Goal: Information Seeking & Learning: Check status

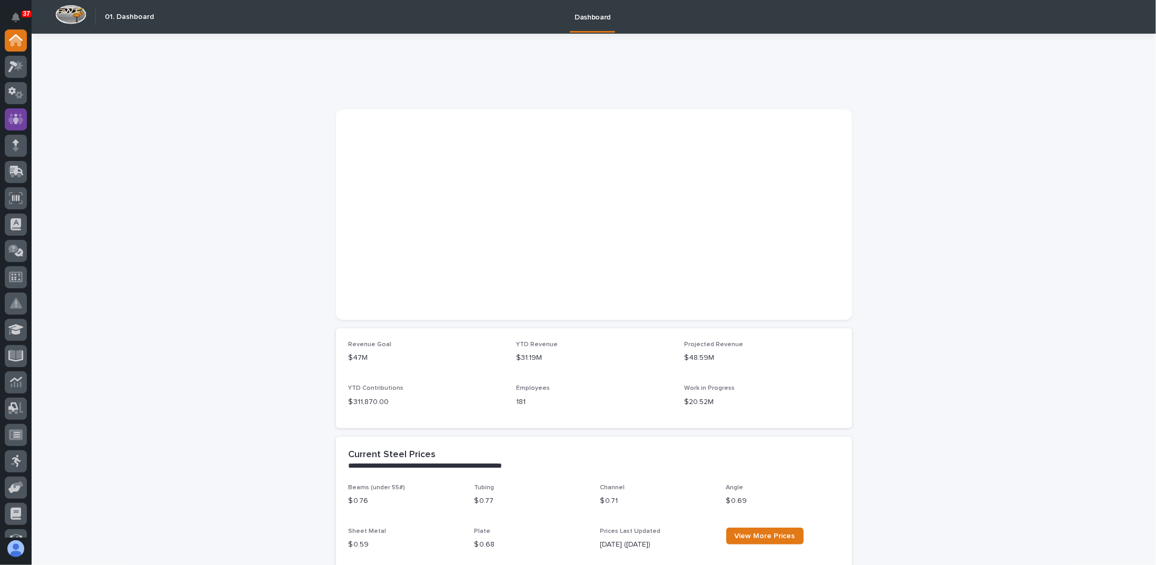
click at [14, 118] on icon at bounding box center [16, 119] width 6 height 11
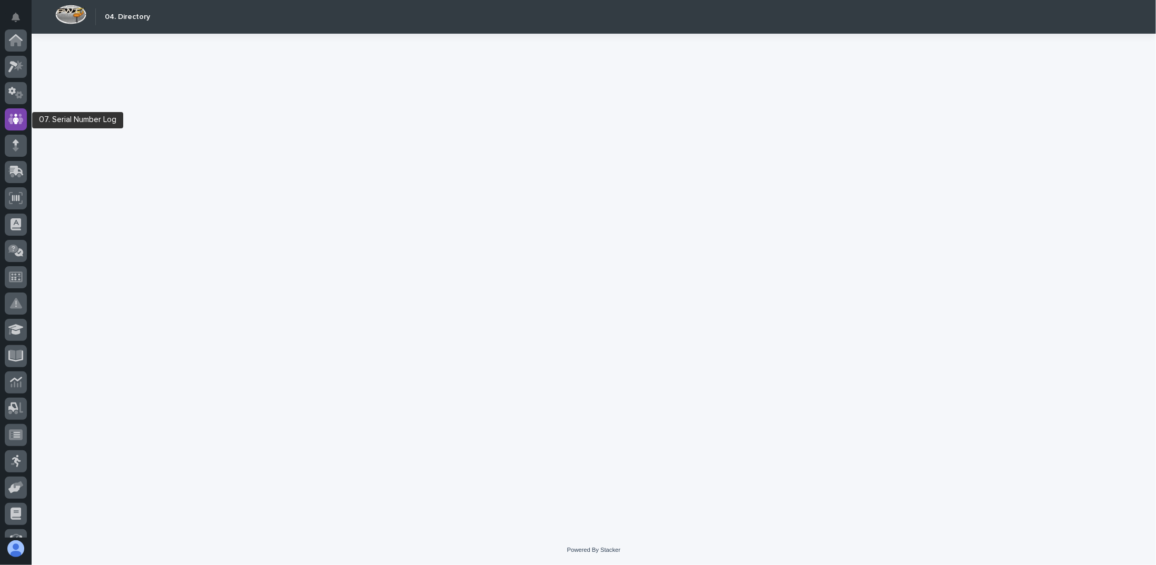
scroll to position [79, 0]
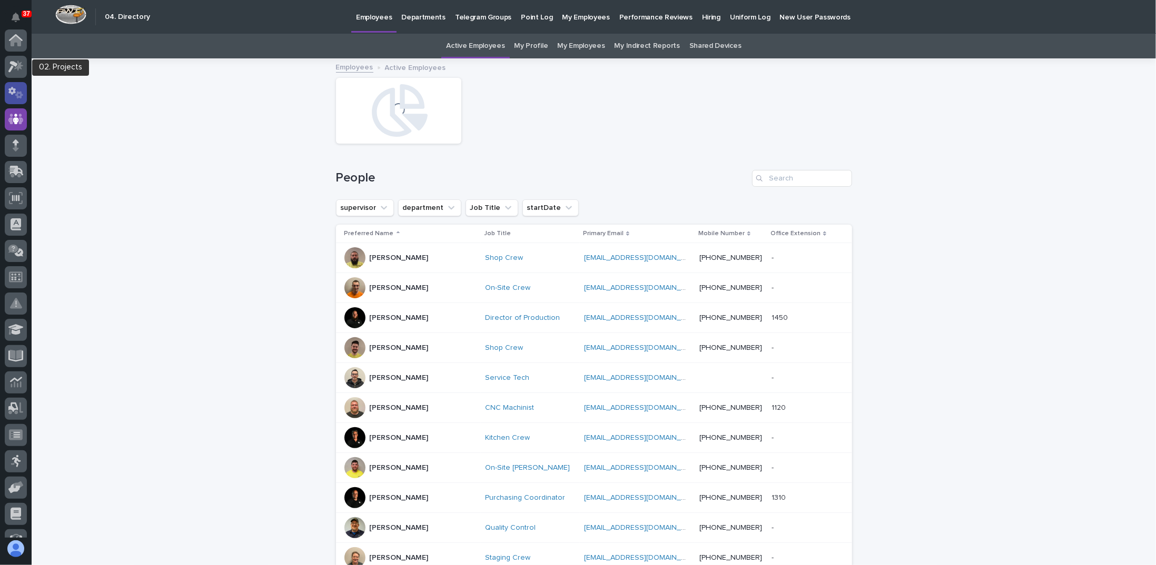
click at [18, 89] on icon at bounding box center [15, 93] width 15 height 12
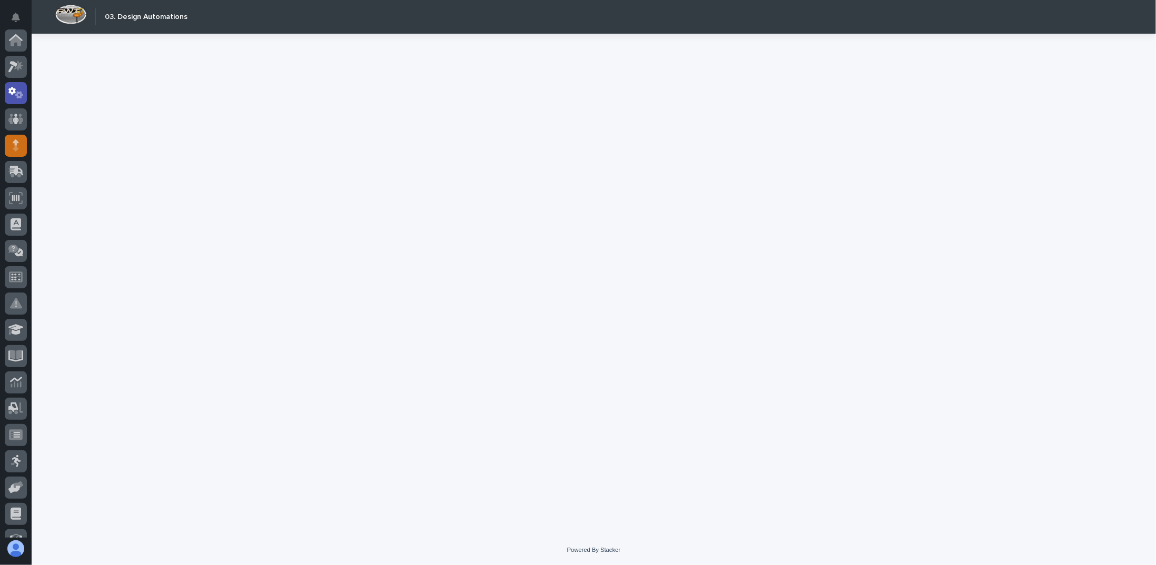
scroll to position [53, 0]
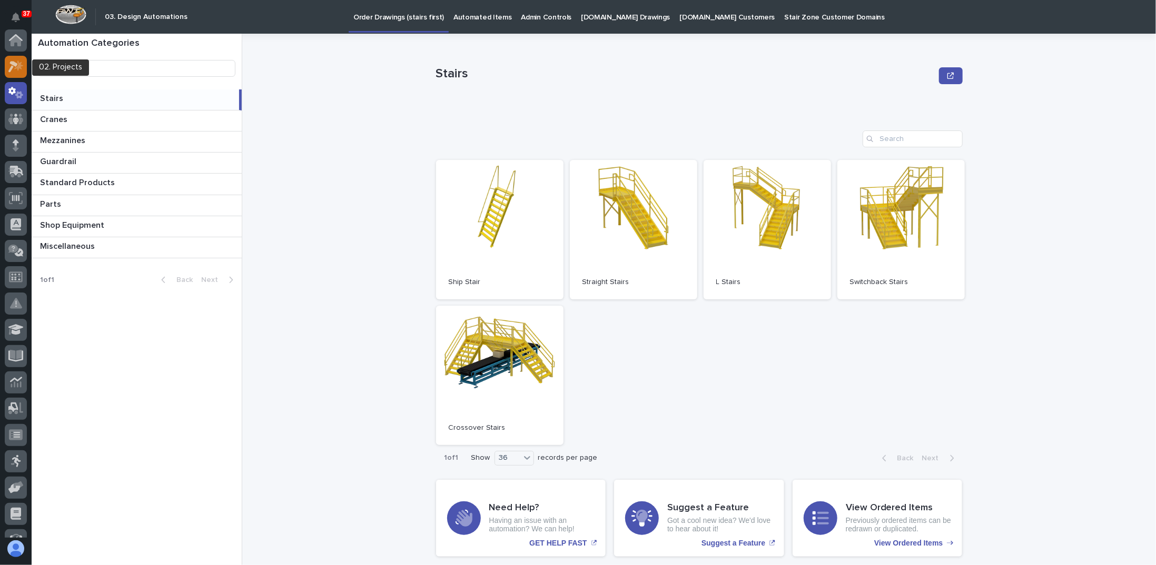
click at [17, 65] on icon at bounding box center [15, 67] width 15 height 12
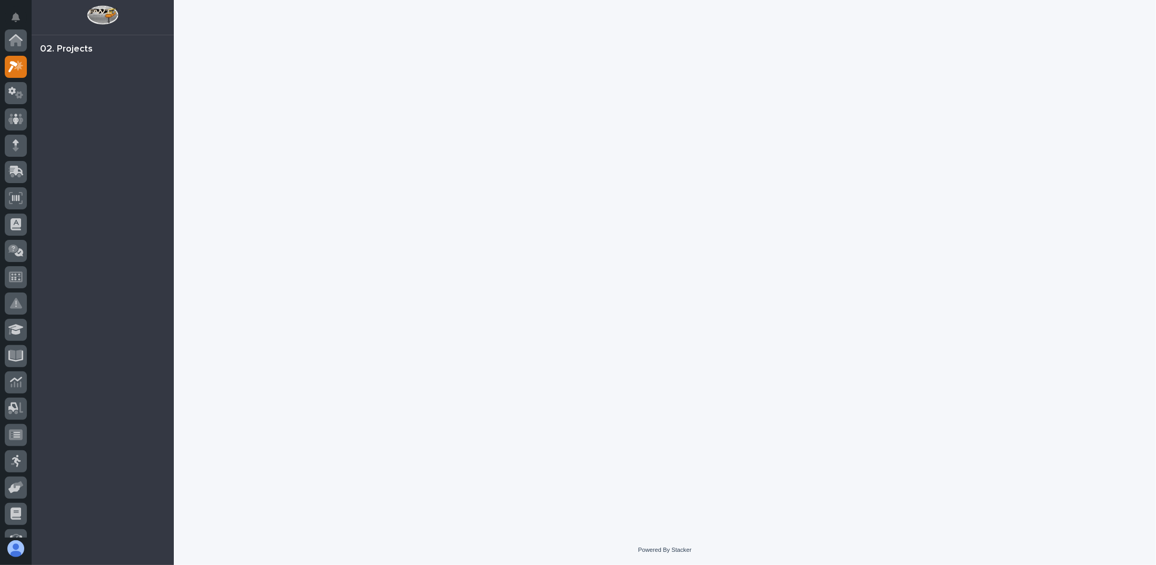
scroll to position [26, 0]
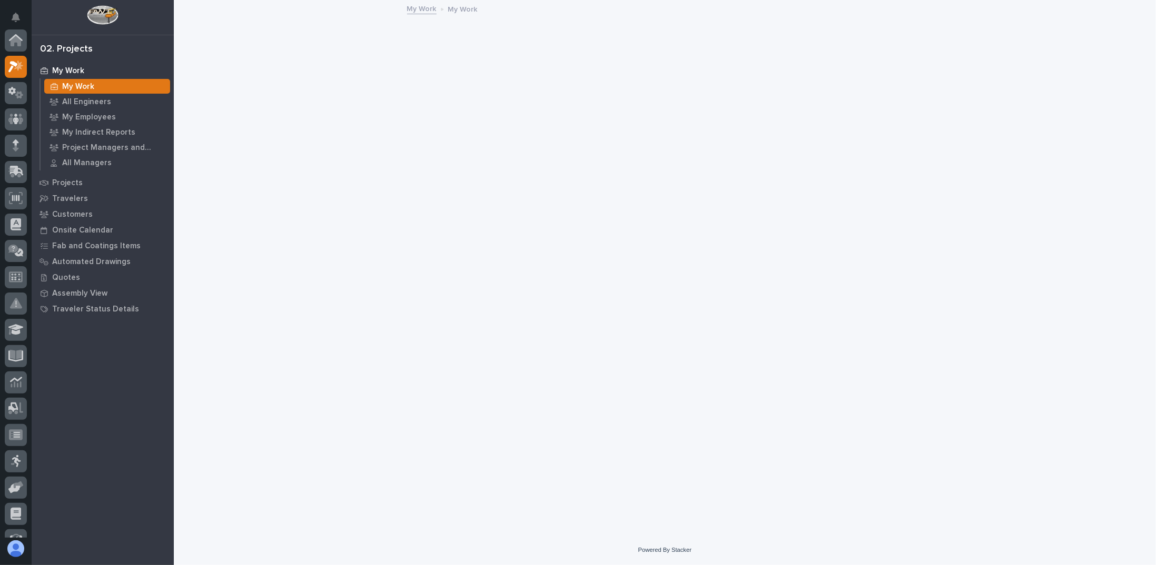
scroll to position [26, 0]
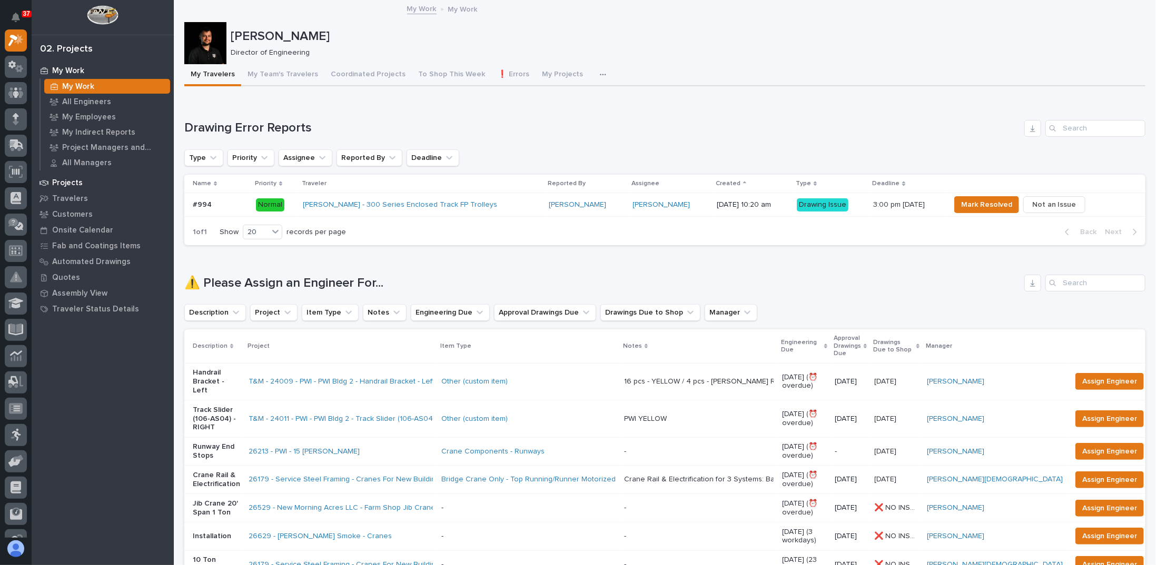
click at [86, 183] on div "Projects" at bounding box center [102, 182] width 137 height 15
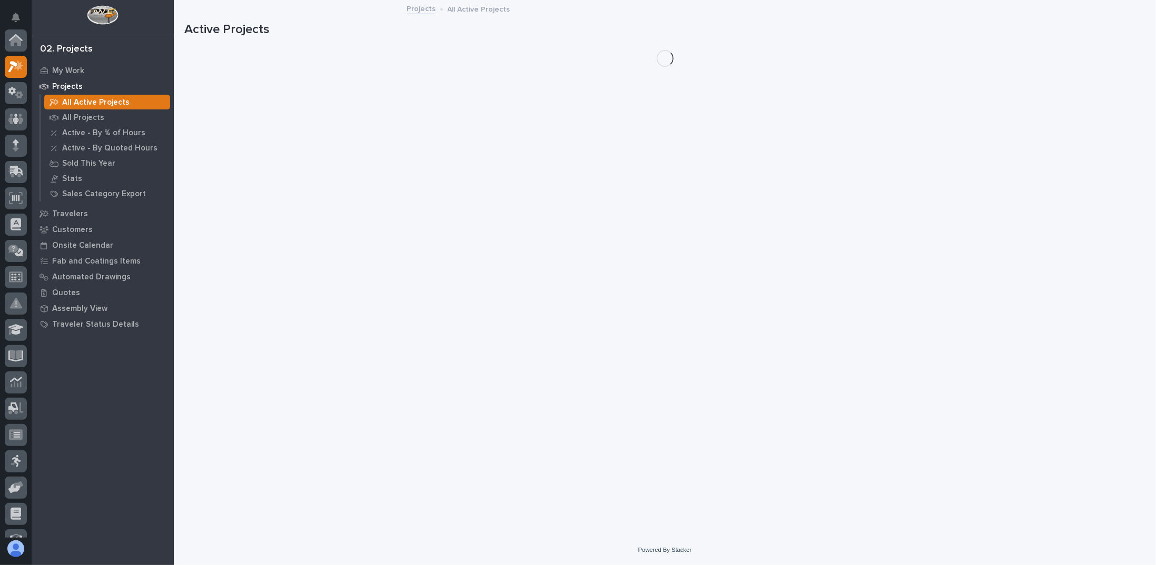
scroll to position [26, 0]
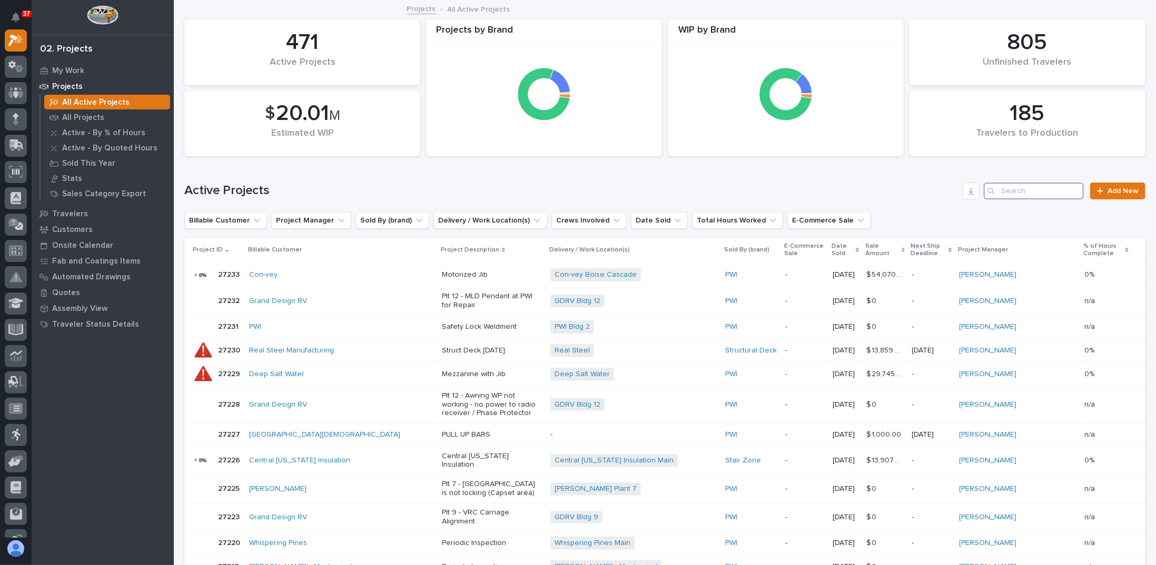
click at [1028, 190] on input "Search" at bounding box center [1033, 191] width 100 height 17
paste input "26747"
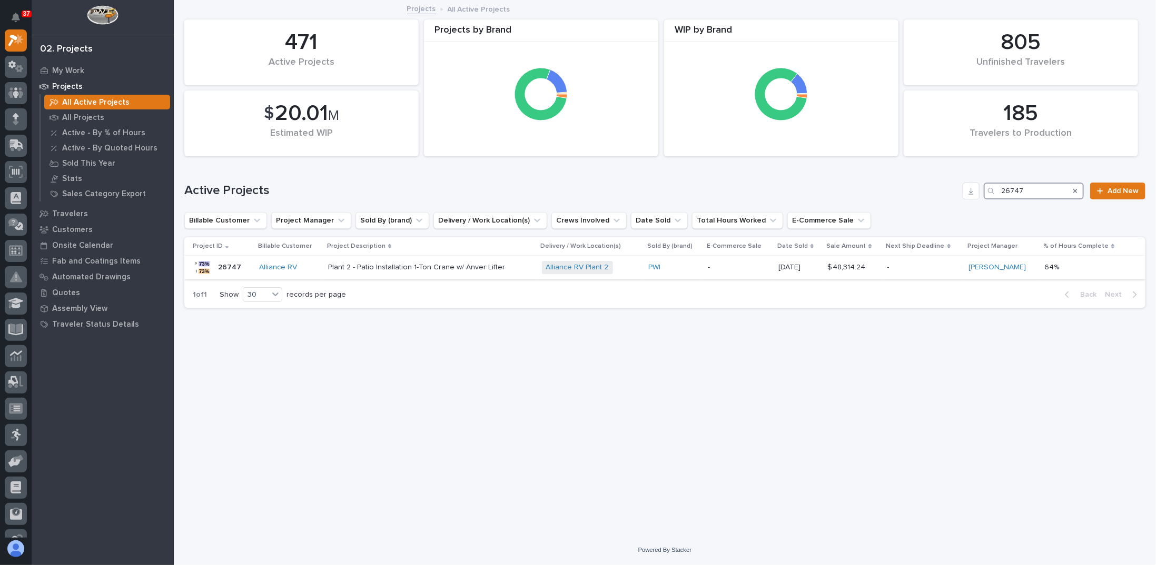
type input "26747"
click at [399, 272] on div "Plant 2 - Patio Installation 1-Ton Crane w/ Anver Lifter" at bounding box center [430, 267] width 205 height 17
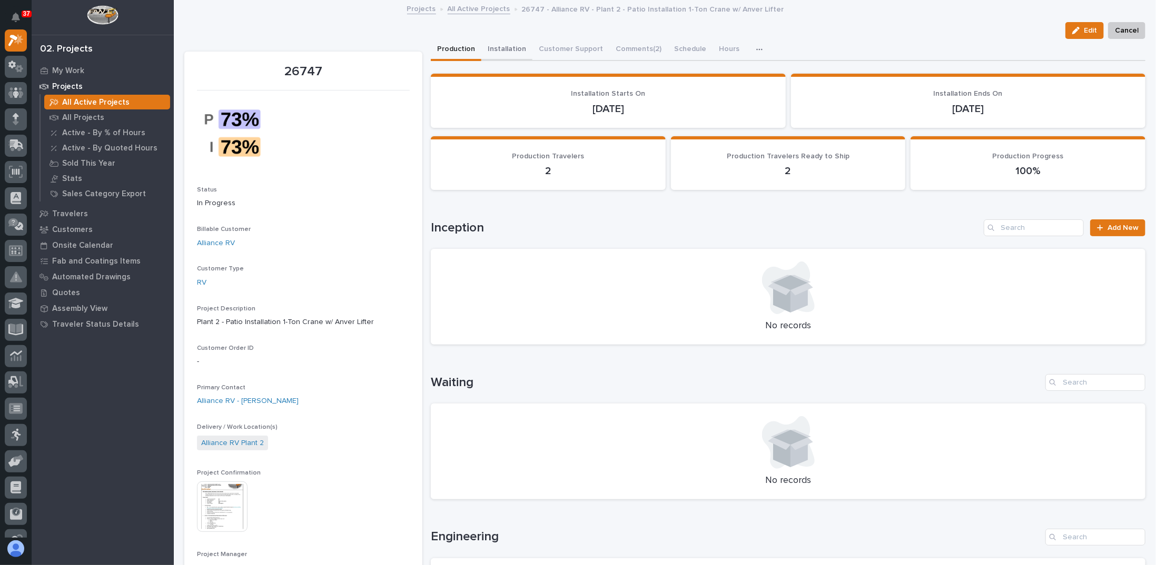
click at [494, 52] on button "Installation" at bounding box center [506, 50] width 51 height 22
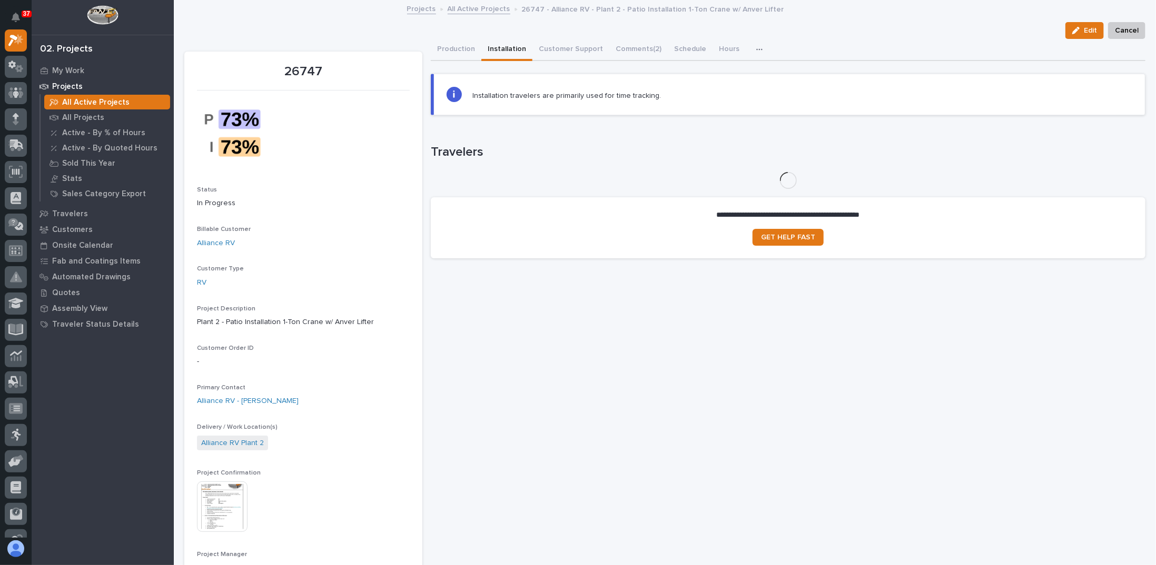
click at [460, 51] on button "Production" at bounding box center [456, 50] width 51 height 22
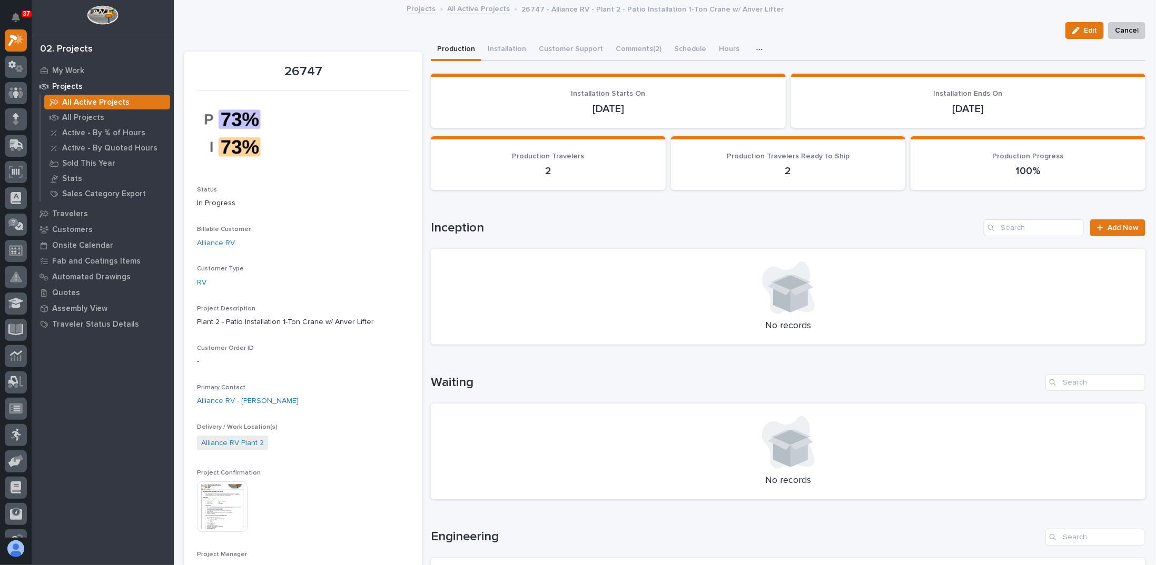
click at [534, 227] on h1 "Inception" at bounding box center [705, 228] width 549 height 15
click at [531, 231] on h1 "Inception" at bounding box center [705, 228] width 549 height 15
click at [602, 213] on div "Loading... Saving… Inception Add New No records" at bounding box center [788, 275] width 714 height 155
